Goal: Find specific page/section: Find specific page/section

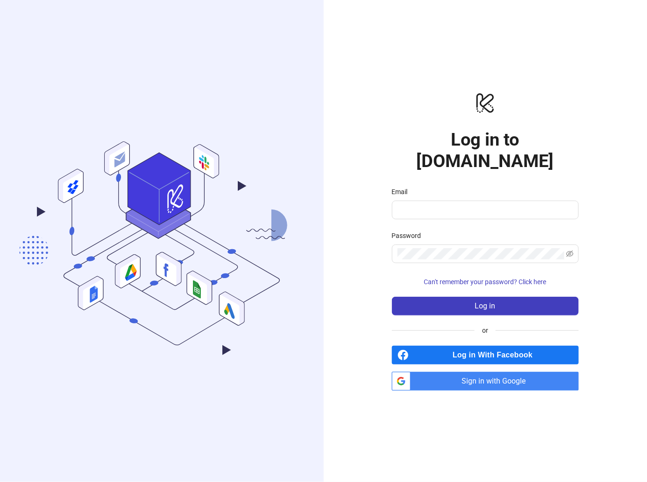
click at [501, 360] on div "Log in With Facebook btn_google_dark_normal_ios Created with Sketch. Sign in wi…" at bounding box center [485, 368] width 187 height 45
click at [501, 372] on span "Sign in with Google" at bounding box center [496, 381] width 164 height 19
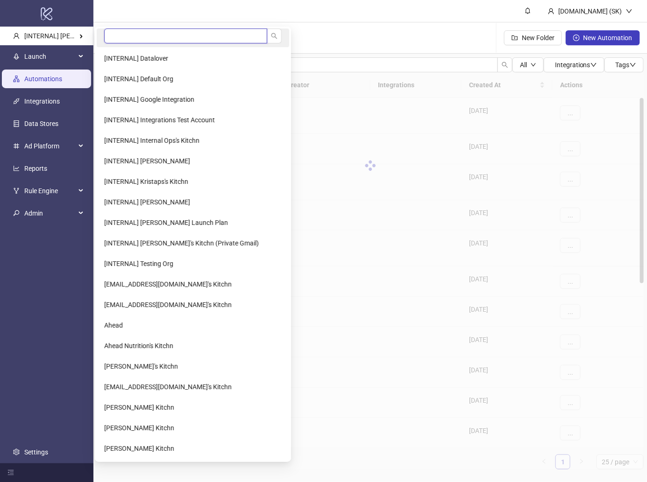
click at [126, 35] on input "search" at bounding box center [185, 35] width 163 height 15
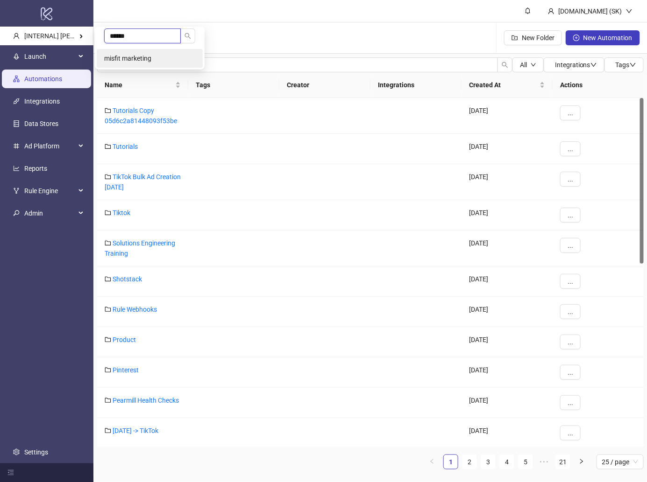
type input "******"
click at [132, 54] on li "misfit marketing" at bounding box center [150, 58] width 106 height 19
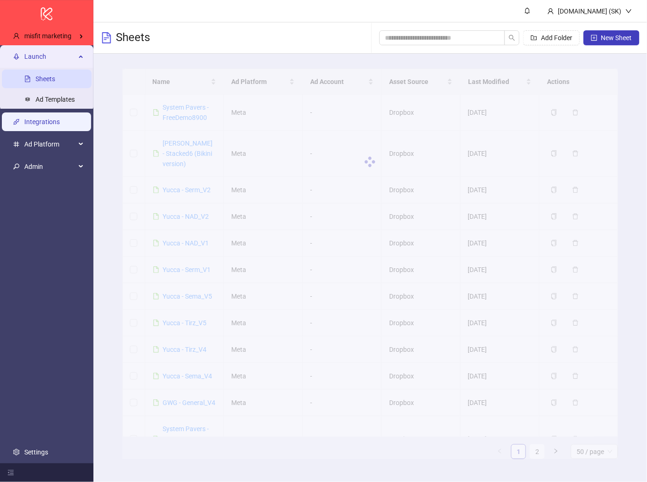
click at [55, 119] on link "Integrations" at bounding box center [41, 121] width 35 height 7
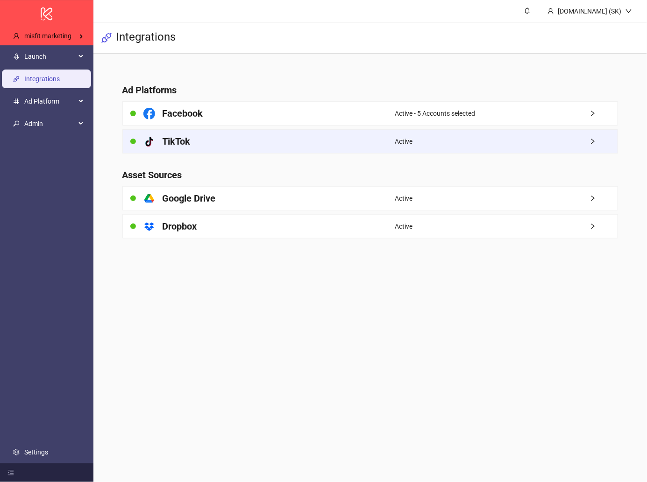
click at [213, 151] on div "platform/tik_tok TikTok" at bounding box center [259, 141] width 272 height 23
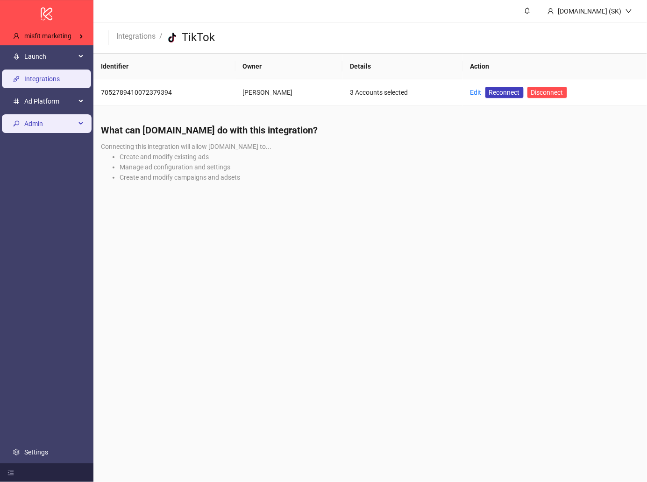
click at [39, 121] on span "Admin" at bounding box center [49, 123] width 51 height 19
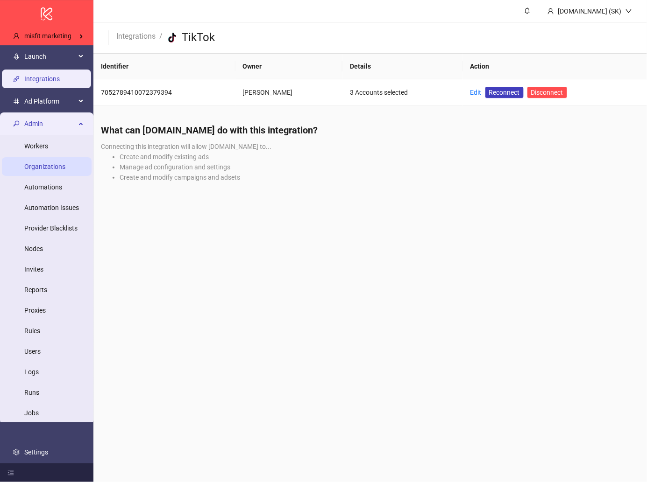
click at [48, 163] on link "Organizations" at bounding box center [44, 166] width 41 height 7
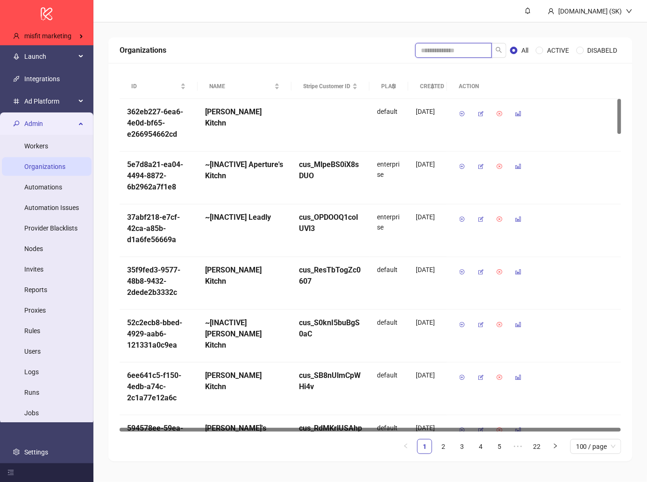
click at [448, 50] on input "search" at bounding box center [453, 50] width 77 height 15
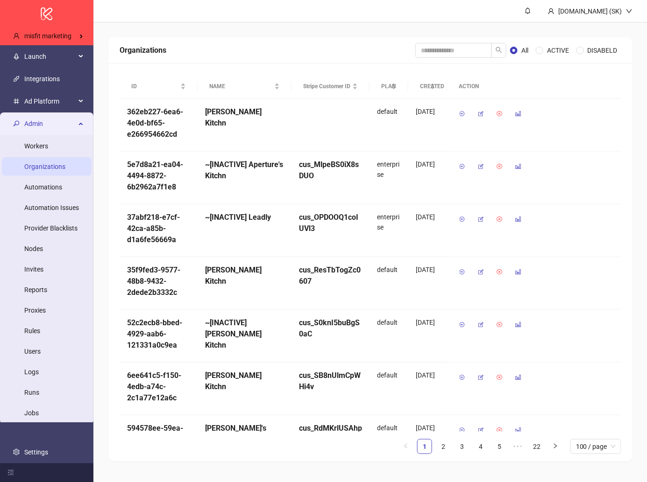
click at [368, 41] on div "Organizations All ACTIVE DISABELD" at bounding box center [370, 50] width 524 height 26
click at [79, 50] on div "Launch" at bounding box center [47, 56] width 90 height 19
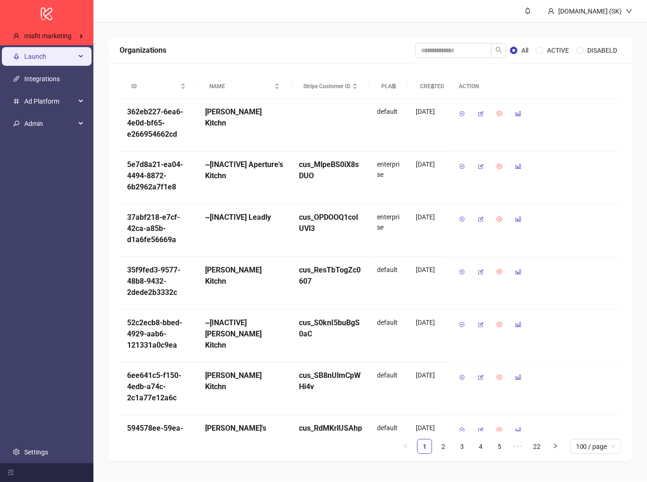
click at [79, 50] on div "Launch" at bounding box center [47, 56] width 90 height 19
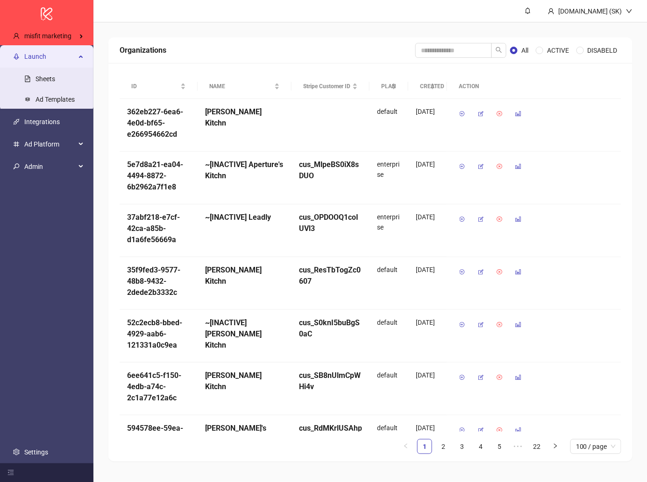
click at [213, 30] on div "Organizations All ACTIVE DISABELD ID NAME Stripe Customer ID PLAN CREATED ACTIO…" at bounding box center [370, 249] width 554 height 454
